Goal: Check status: Check status

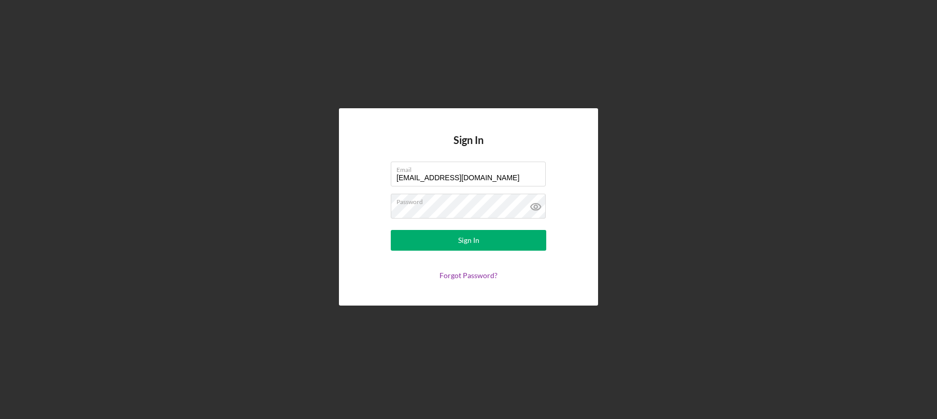
type input "[EMAIL_ADDRESS][DOMAIN_NAME]"
click at [351, 166] on div "Sign In Email [EMAIL_ADDRESS][DOMAIN_NAME] Password Sign In Forgot Password?" at bounding box center [468, 206] width 259 height 197
click at [463, 238] on div "Sign In" at bounding box center [468, 240] width 21 height 21
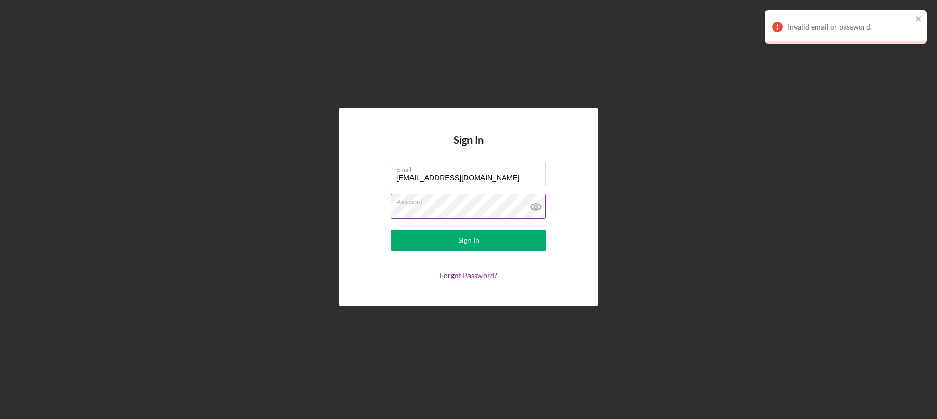
click at [391, 230] on button "Sign In" at bounding box center [468, 240] width 155 height 21
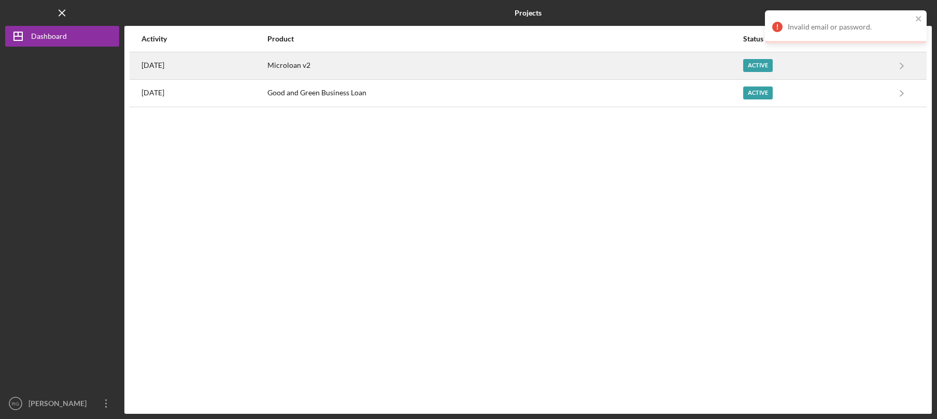
click at [206, 69] on div "[DATE]" at bounding box center [203, 66] width 125 height 26
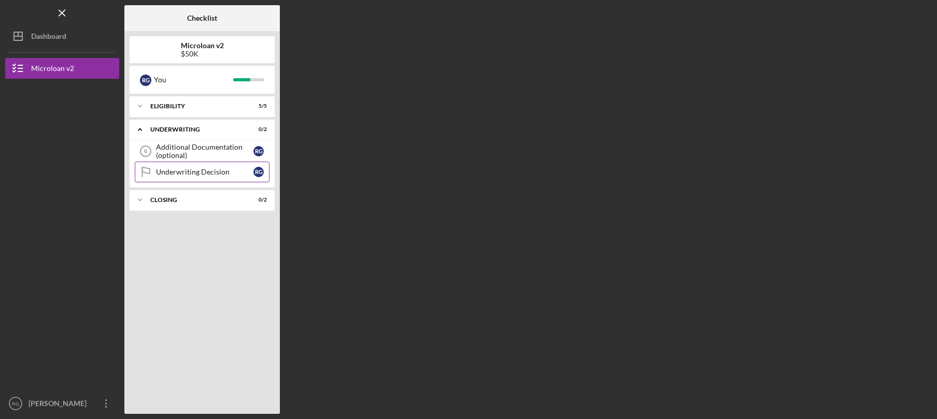
click at [195, 172] on div "Underwriting Decision" at bounding box center [204, 172] width 97 height 8
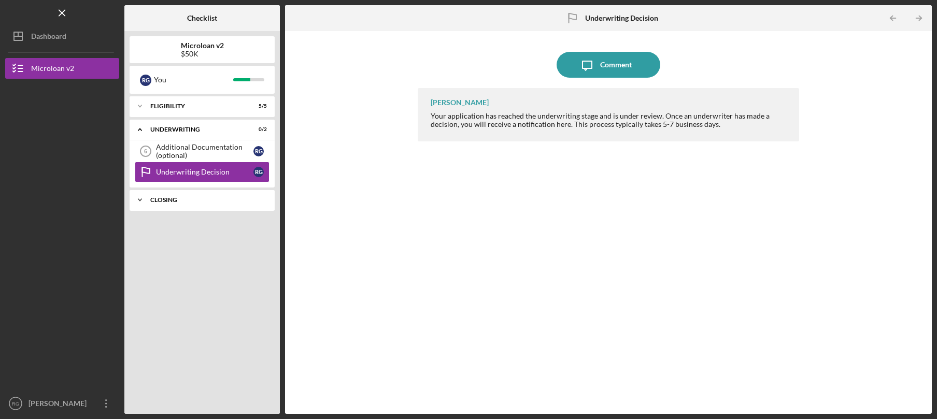
click at [222, 196] on div "Icon/Expander Closing 0 / 2" at bounding box center [202, 200] width 145 height 21
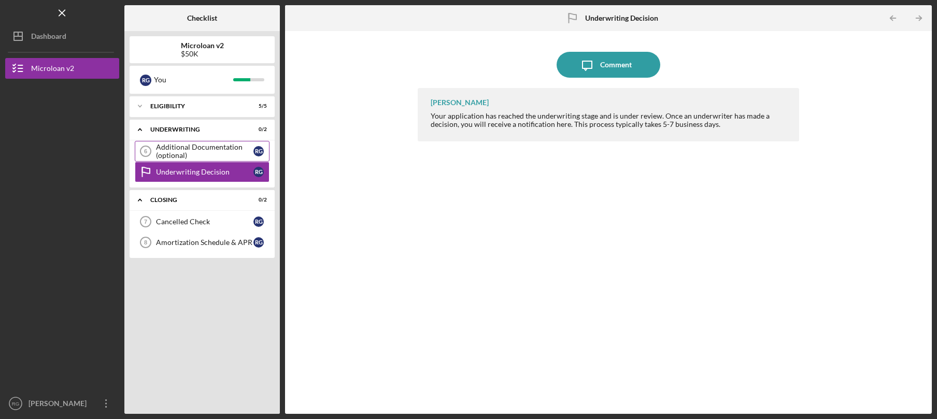
click at [226, 154] on div "Additional Documentation (optional)" at bounding box center [204, 151] width 97 height 17
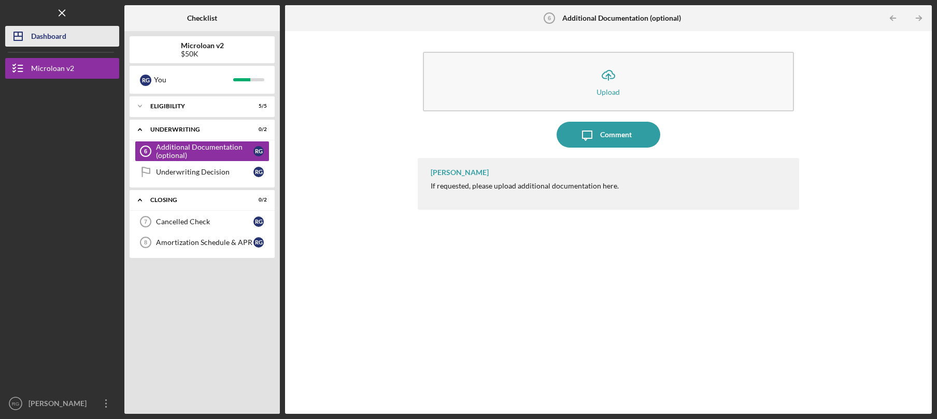
click at [52, 32] on div "Dashboard" at bounding box center [48, 37] width 35 height 23
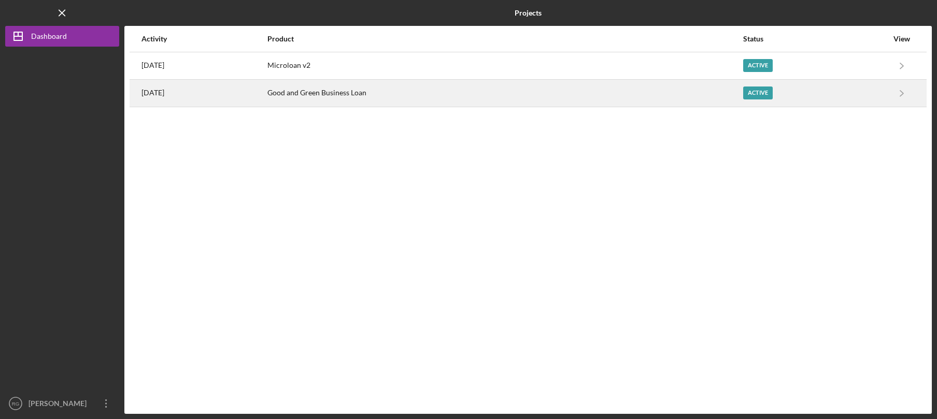
click at [266, 96] on div "[DATE]" at bounding box center [203, 93] width 125 height 26
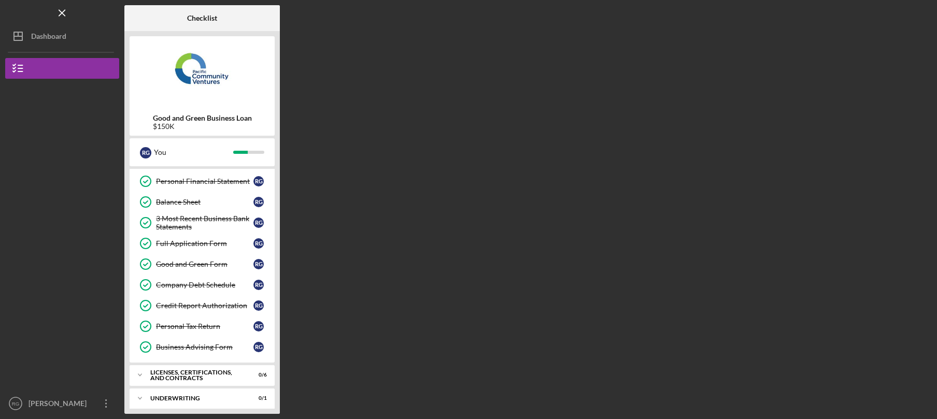
scroll to position [154, 0]
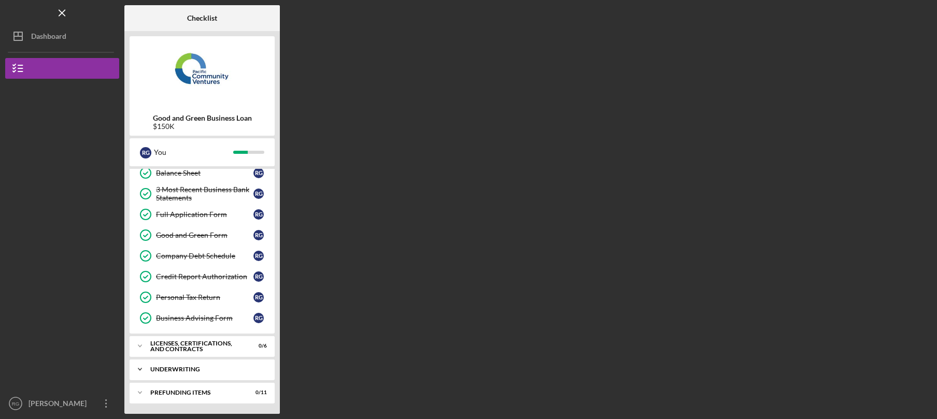
click at [228, 367] on div "Underwriting" at bounding box center [205, 369] width 111 height 6
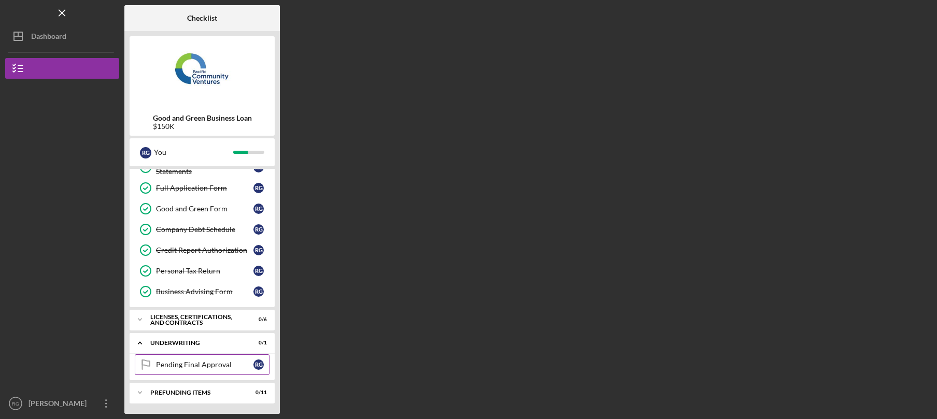
click at [219, 367] on div "Pending Final Approval" at bounding box center [204, 365] width 97 height 8
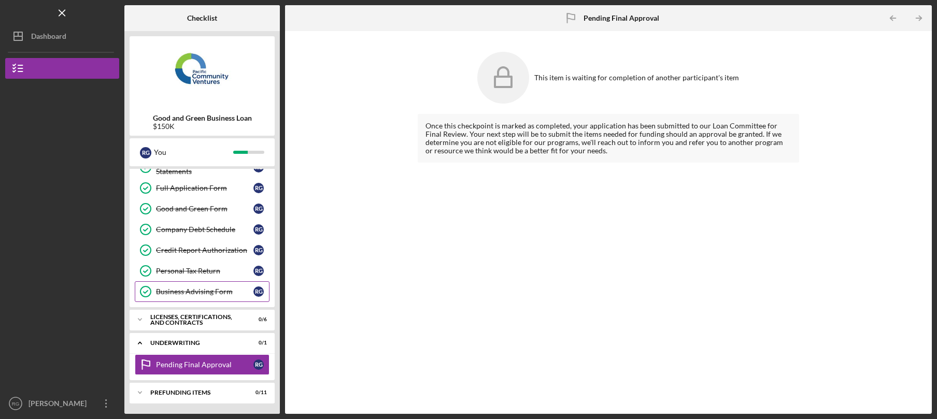
click at [238, 293] on div "Business Advising Form" at bounding box center [204, 292] width 97 height 8
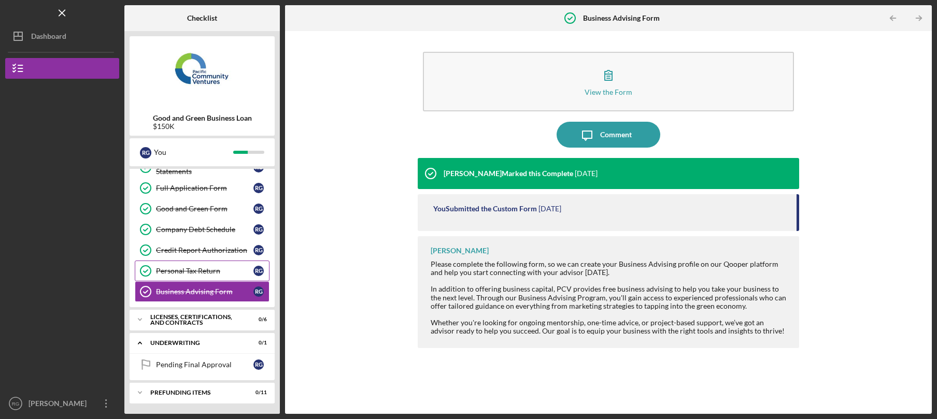
click at [239, 277] on link "Personal Tax Return Personal Tax Return R G" at bounding box center [202, 271] width 135 height 21
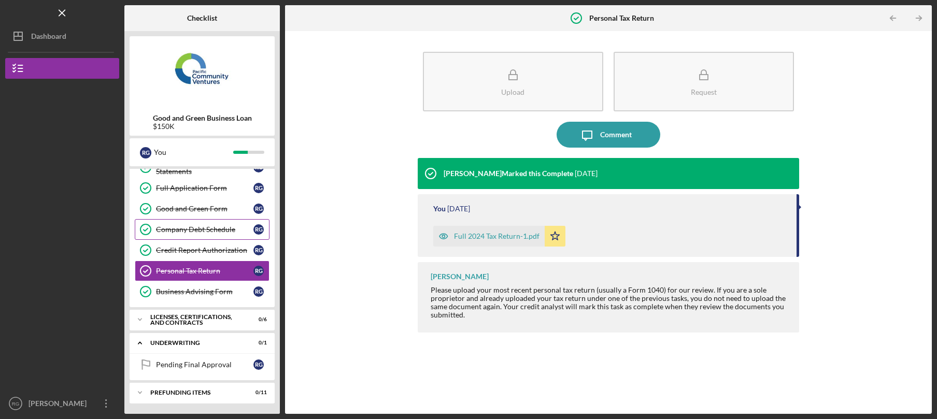
click at [230, 229] on div "Company Debt Schedule" at bounding box center [204, 229] width 97 height 8
